Goal: Task Accomplishment & Management: Manage account settings

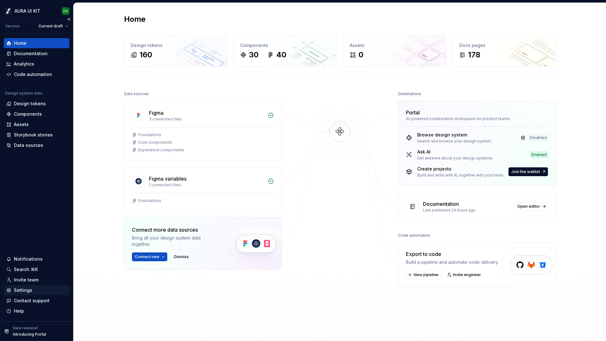
click at [38, 291] on div "Settings" at bounding box center [36, 290] width 61 height 6
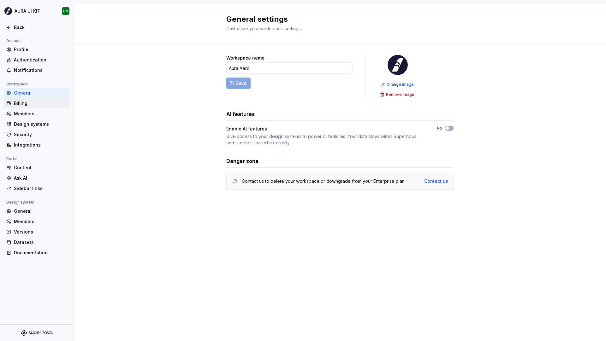
click at [21, 105] on div "Billing" at bounding box center [40, 103] width 53 height 6
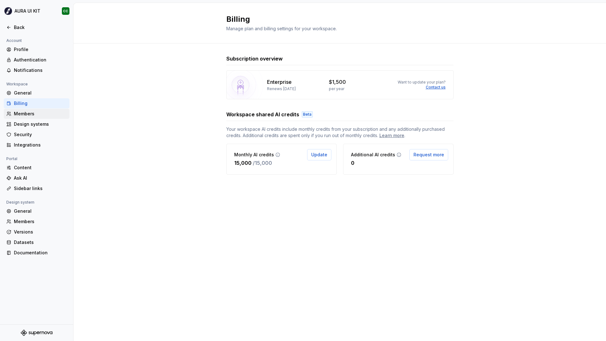
click at [33, 112] on div "Members" at bounding box center [40, 114] width 53 height 6
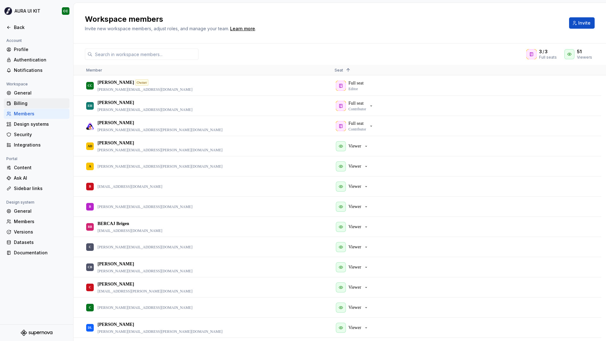
click at [34, 106] on div "Billing" at bounding box center [40, 103] width 53 height 6
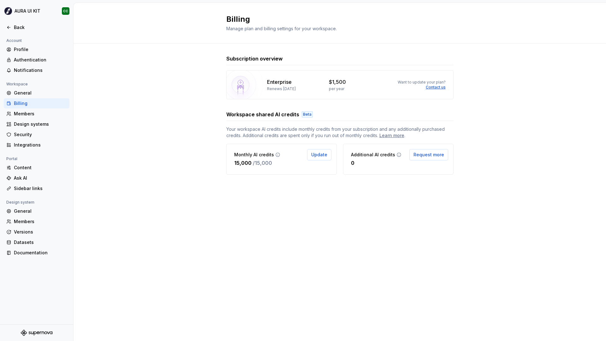
click at [278, 86] on p "Renews [DATE]" at bounding box center [281, 88] width 29 height 5
click at [33, 92] on div "General" at bounding box center [40, 93] width 53 height 6
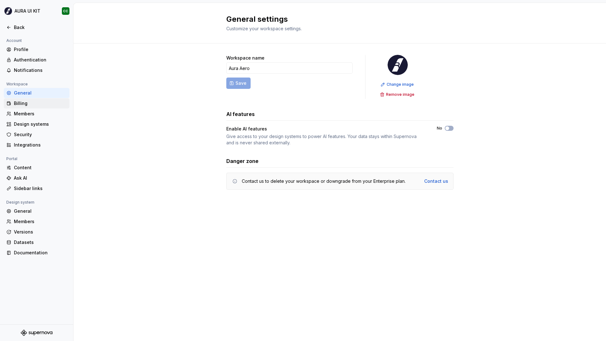
click at [32, 107] on div "Billing" at bounding box center [37, 103] width 66 height 10
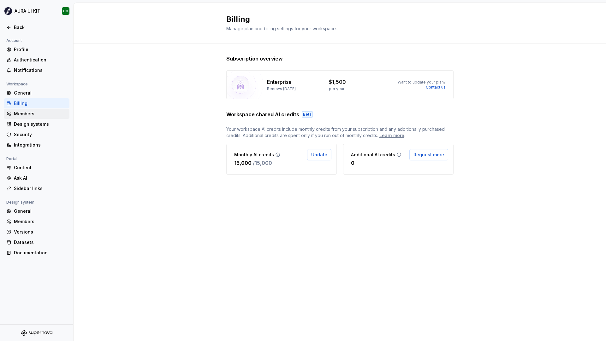
click at [34, 115] on div "Members" at bounding box center [40, 114] width 53 height 6
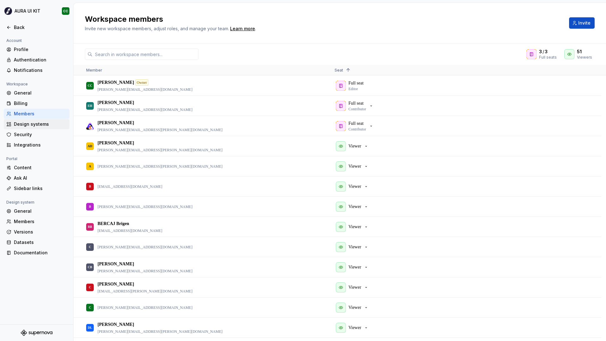
click at [33, 123] on div "Design systems" at bounding box center [40, 124] width 53 height 6
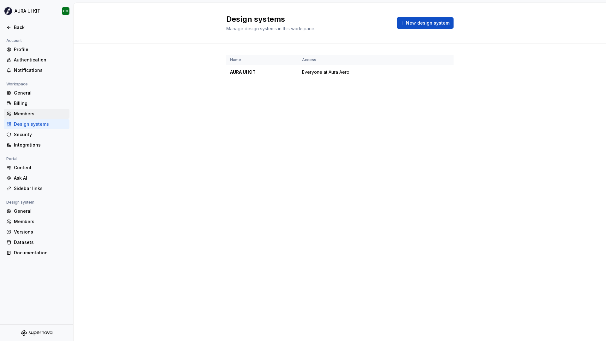
click at [35, 114] on div "Members" at bounding box center [40, 114] width 53 height 6
